Goal: Find contact information: Find contact information

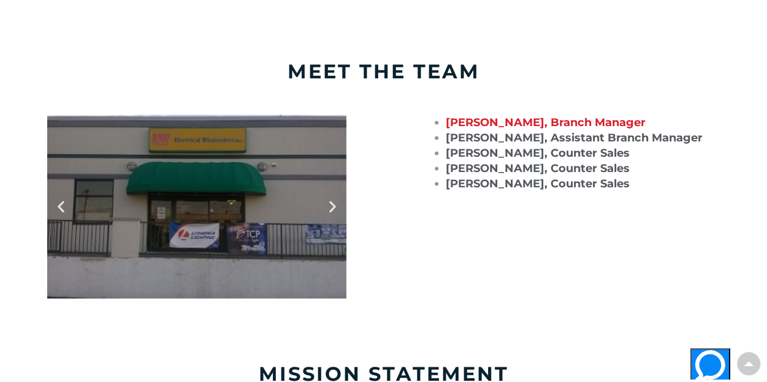
scroll to position [1042, 0]
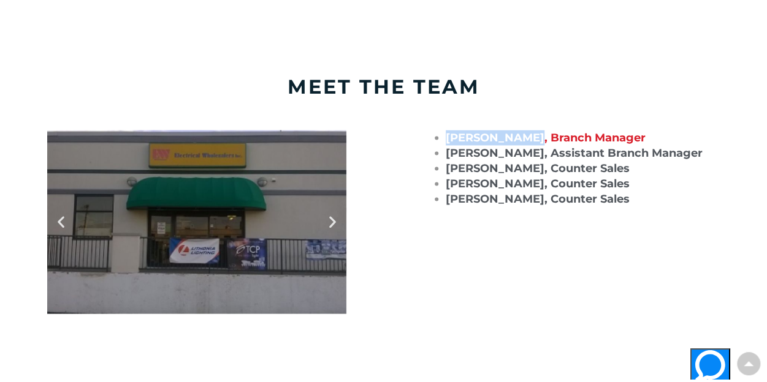
drag, startPoint x: 446, startPoint y: 126, endPoint x: 528, endPoint y: 122, distance: 82.2
click at [528, 131] on strong "[PERSON_NAME], Branch Manager" at bounding box center [546, 137] width 200 height 13
copy strong "[PERSON_NAME]"
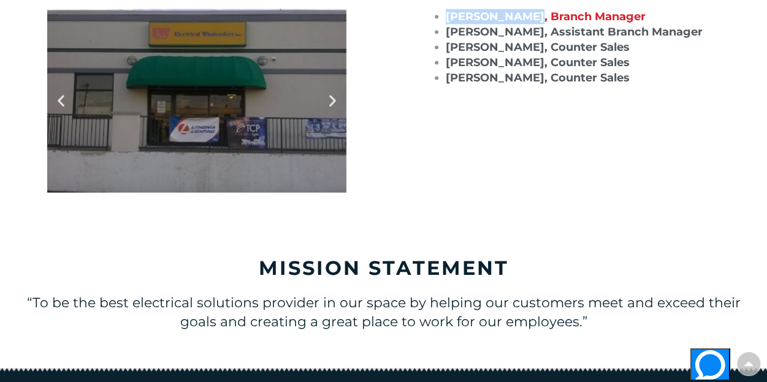
scroll to position [1164, 0]
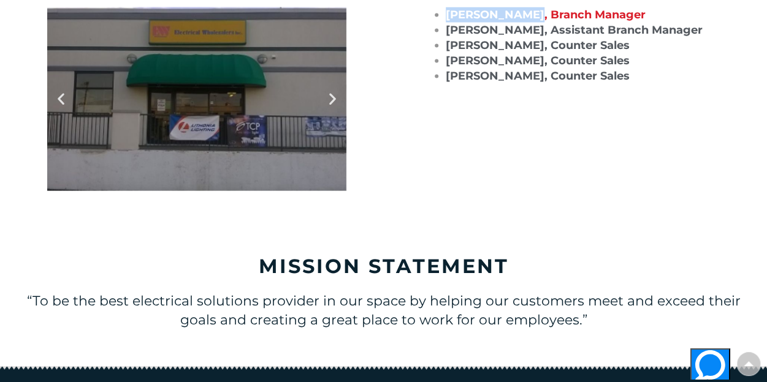
click at [331, 91] on icon "Next slide" at bounding box center [332, 98] width 15 height 15
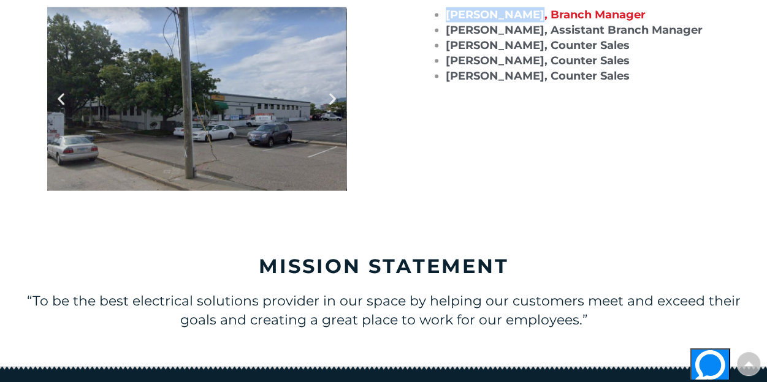
click at [331, 91] on icon "Next slide" at bounding box center [332, 98] width 15 height 15
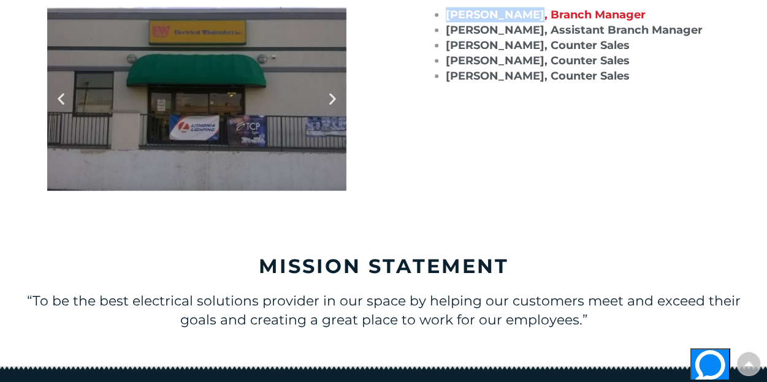
click at [332, 91] on icon "Next slide" at bounding box center [332, 98] width 15 height 15
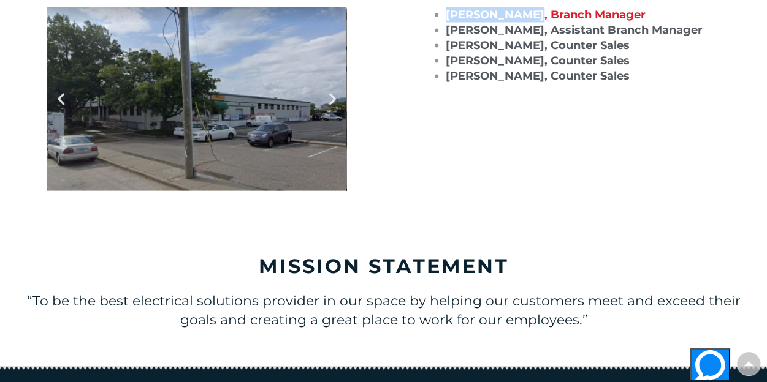
click at [332, 91] on icon "Next slide" at bounding box center [332, 98] width 15 height 15
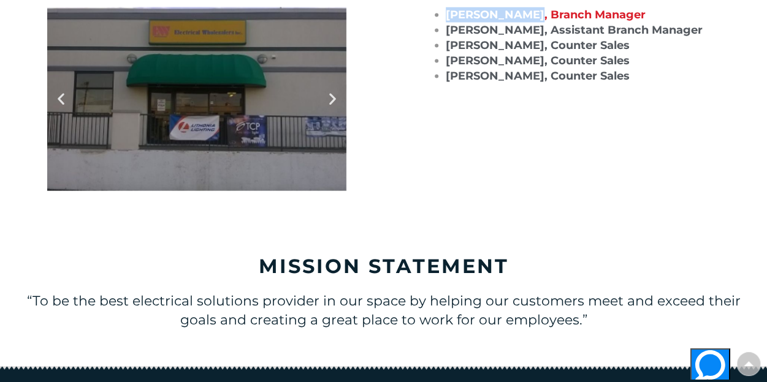
click at [332, 91] on icon "Next slide" at bounding box center [332, 98] width 15 height 15
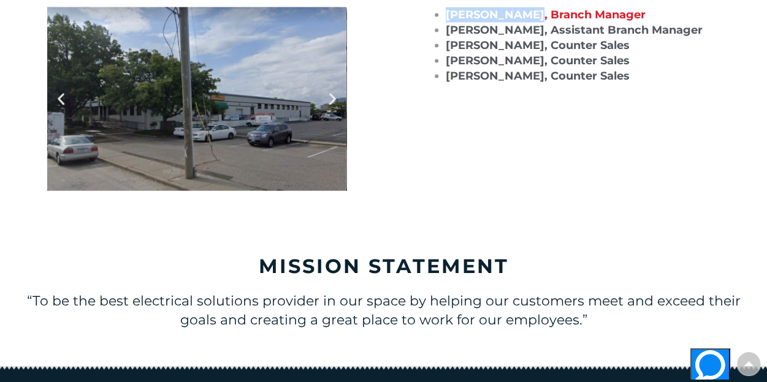
click at [332, 91] on icon "Next slide" at bounding box center [332, 98] width 15 height 15
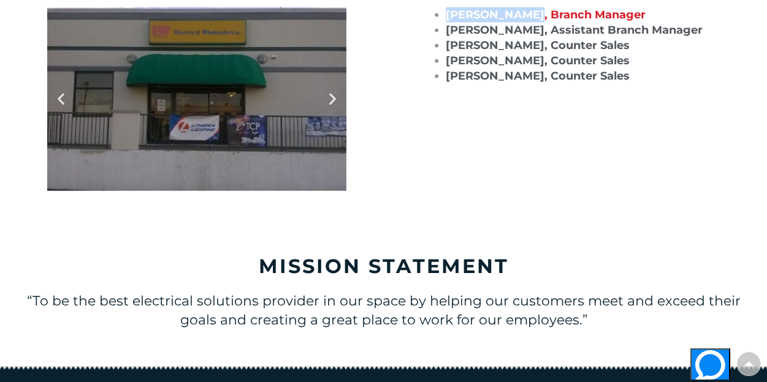
click at [332, 91] on icon "Next slide" at bounding box center [332, 98] width 15 height 15
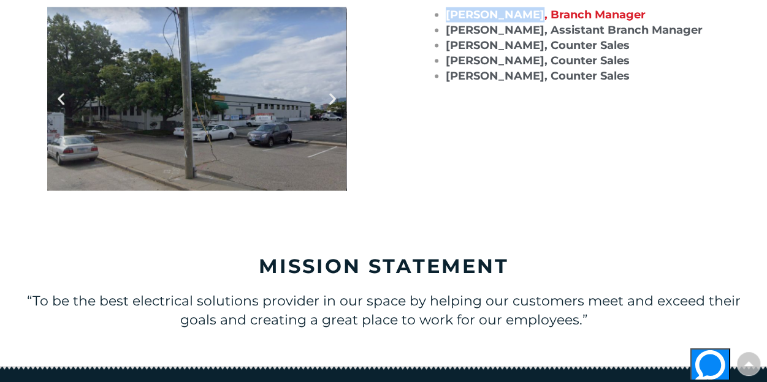
click at [332, 91] on icon "Next slide" at bounding box center [332, 98] width 15 height 15
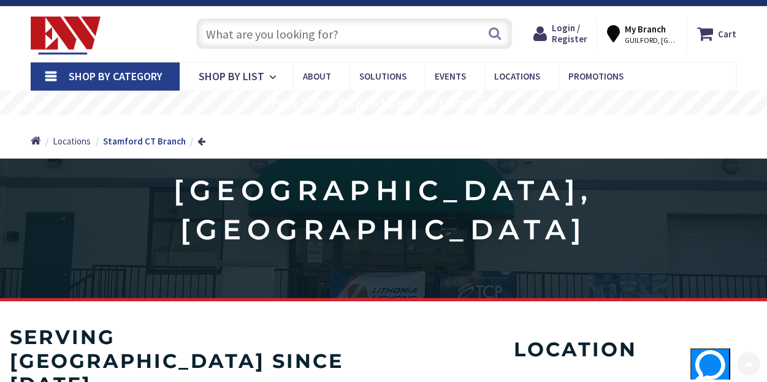
scroll to position [0, 0]
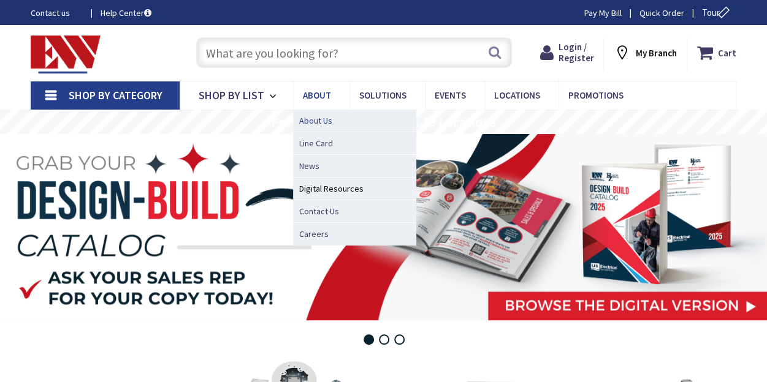
click at [311, 122] on span "About Us" at bounding box center [315, 121] width 33 height 12
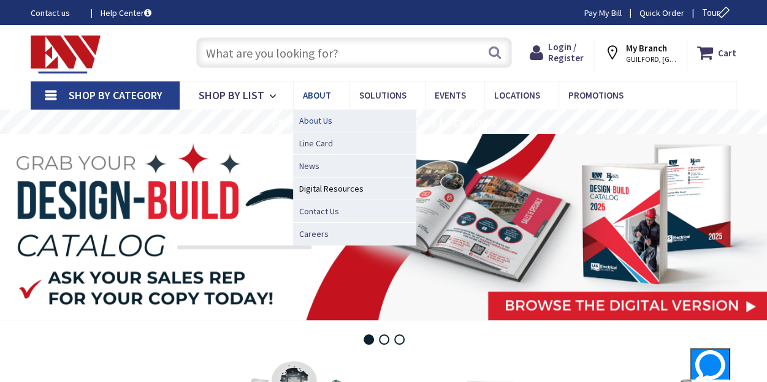
click at [315, 118] on span "About Us" at bounding box center [315, 121] width 33 height 12
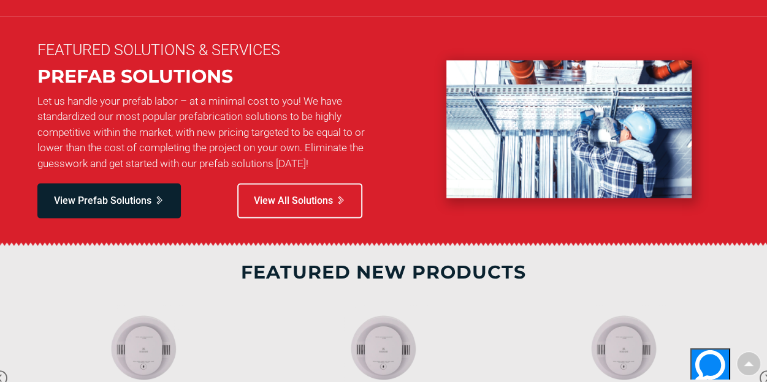
scroll to position [1334, 0]
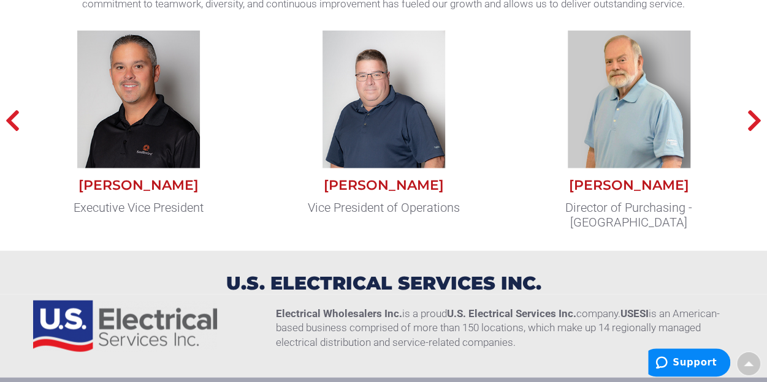
scroll to position [1103, 0]
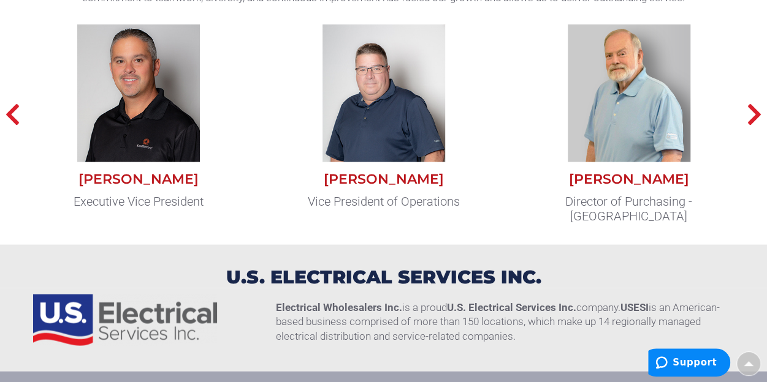
click at [384, 91] on img at bounding box center [383, 93] width 123 height 138
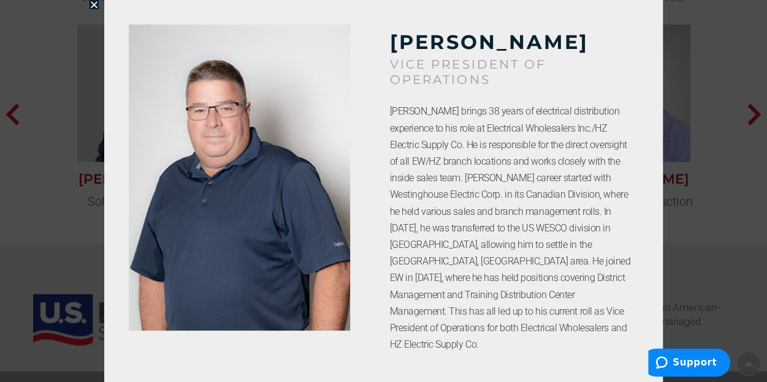
click at [93, 4] on icon "Close" at bounding box center [93, 4] width 9 height 9
